Goal: Task Accomplishment & Management: Manage account settings

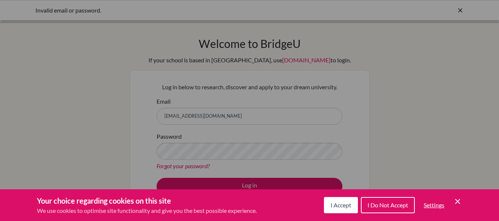
click at [337, 207] on span "I Accept" at bounding box center [340, 205] width 21 height 7
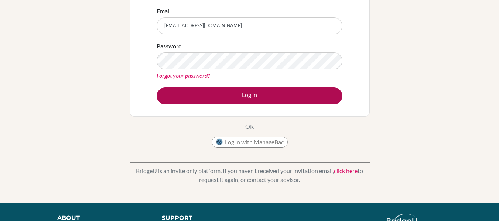
scroll to position [107, 0]
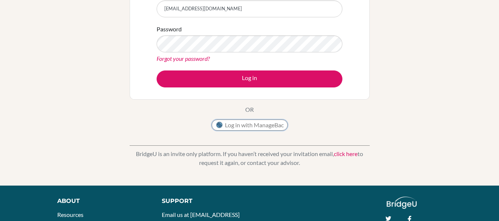
click at [256, 129] on button "Log in with ManageBac" at bounding box center [249, 125] width 76 height 11
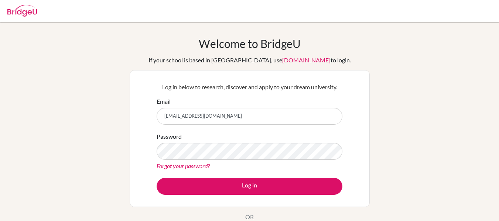
scroll to position [17, 0]
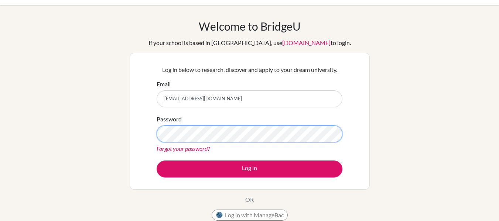
click at [156, 161] on button "Log in" at bounding box center [249, 169] width 186 height 17
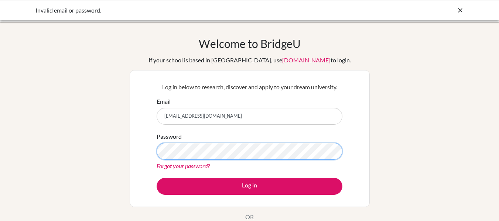
click at [156, 178] on button "Log in" at bounding box center [249, 186] width 186 height 17
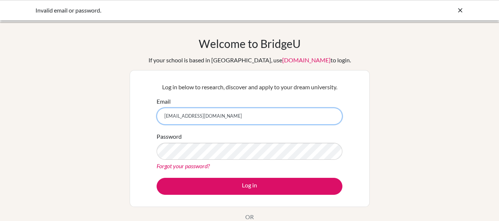
scroll to position [51, 0]
